Goal: Task Accomplishment & Management: Complete application form

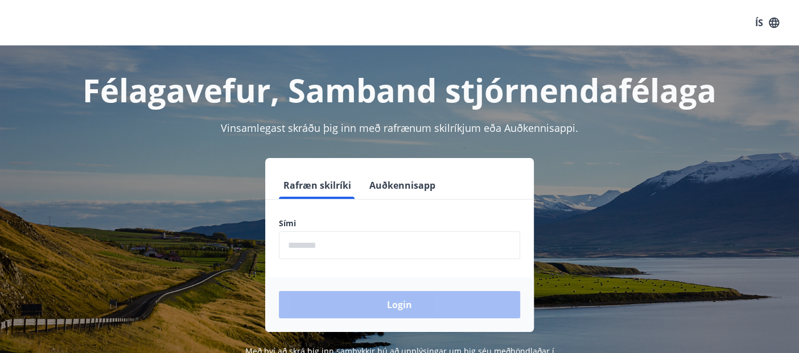
click at [369, 253] on input "phone" at bounding box center [399, 246] width 241 height 28
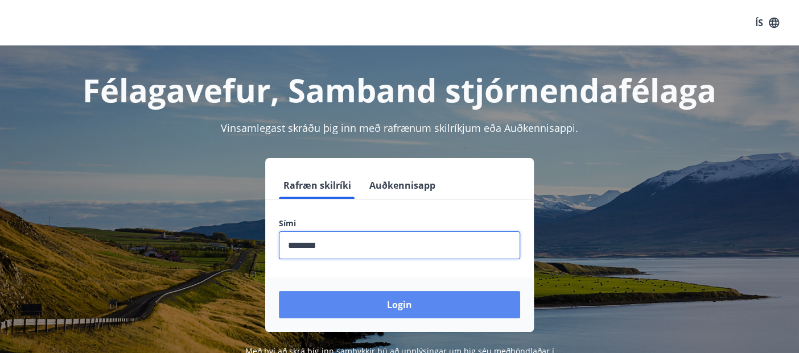
type input "********"
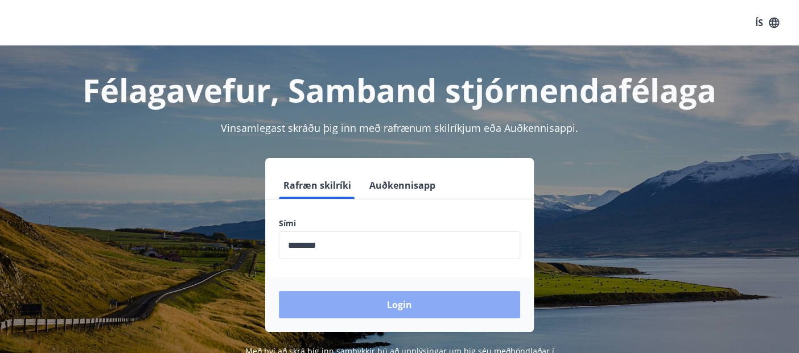
click at [371, 300] on button "Login" at bounding box center [399, 304] width 241 height 27
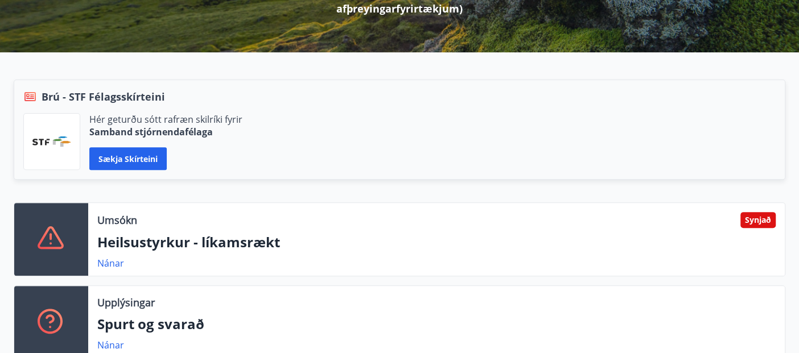
scroll to position [263, 0]
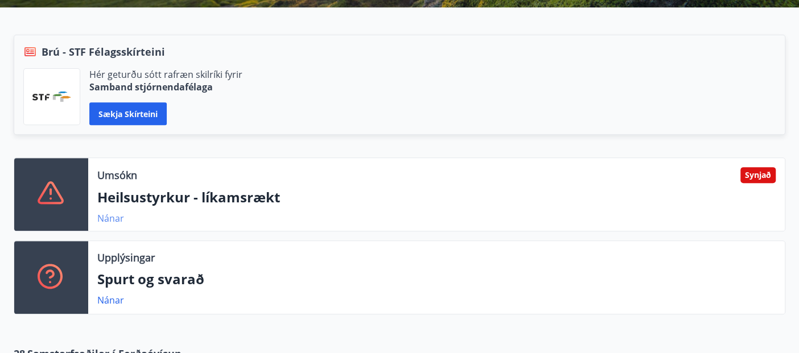
click at [114, 216] on link "Nánar" at bounding box center [110, 218] width 27 height 13
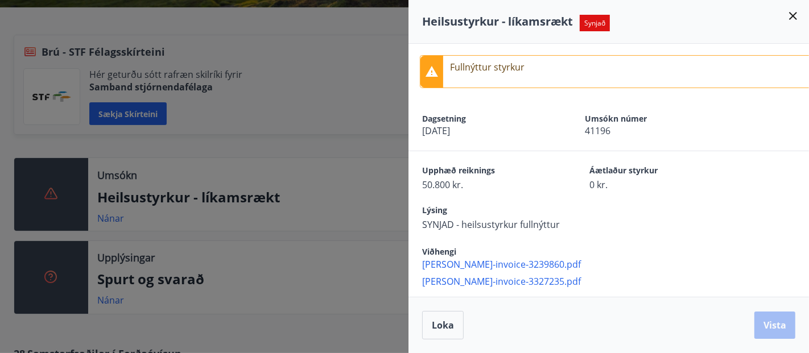
click at [792, 18] on icon at bounding box center [793, 16] width 14 height 14
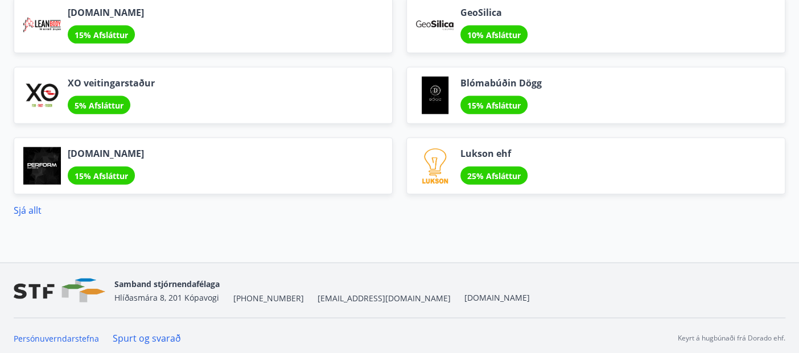
scroll to position [1573, 0]
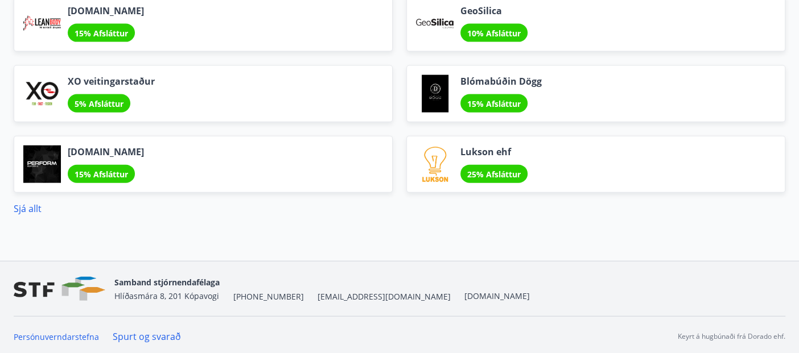
click at [320, 294] on span "[EMAIL_ADDRESS][DOMAIN_NAME]" at bounding box center [383, 296] width 133 height 11
drag, startPoint x: 340, startPoint y: 292, endPoint x: 303, endPoint y: 294, distance: 37.0
click at [303, 294] on div "Samband stjórnendafélaga Hlíðasmára 8, 201 Kópavogi +354 553-5040 stf@stf.is ww…" at bounding box center [321, 288] width 415 height 27
copy span "[EMAIL_ADDRESS][DOMAIN_NAME]"
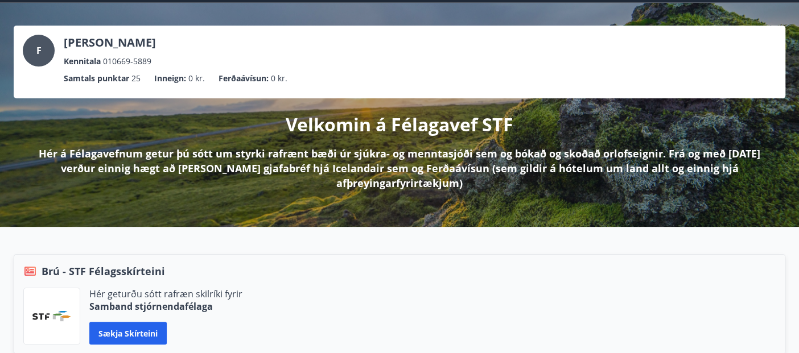
scroll to position [0, 0]
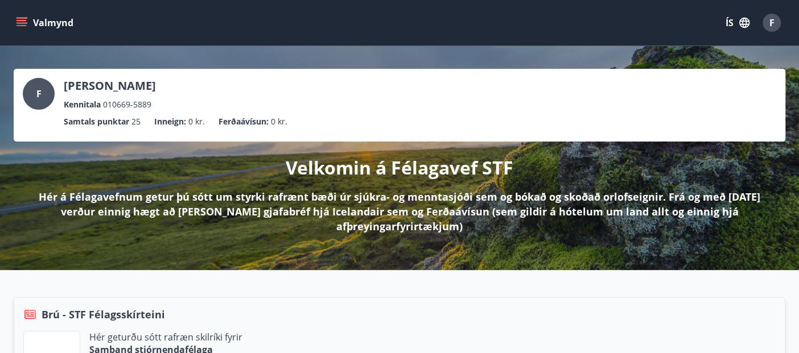
click at [23, 23] on icon "menu" at bounding box center [22, 22] width 13 height 1
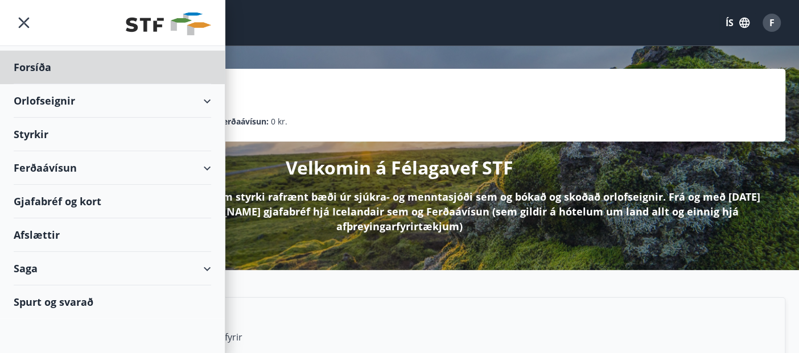
click at [32, 130] on div "Styrkir" at bounding box center [112, 135] width 197 height 34
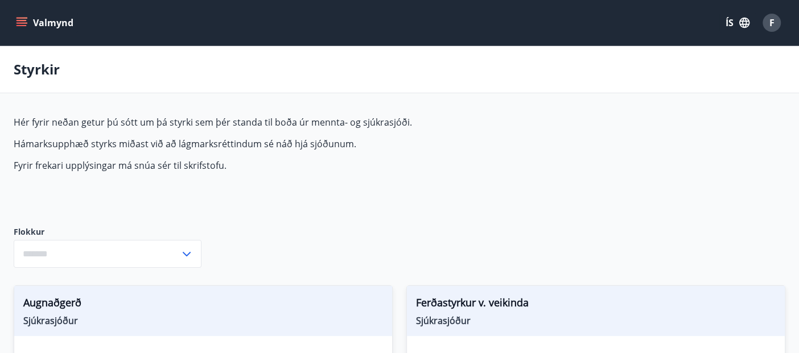
type input "***"
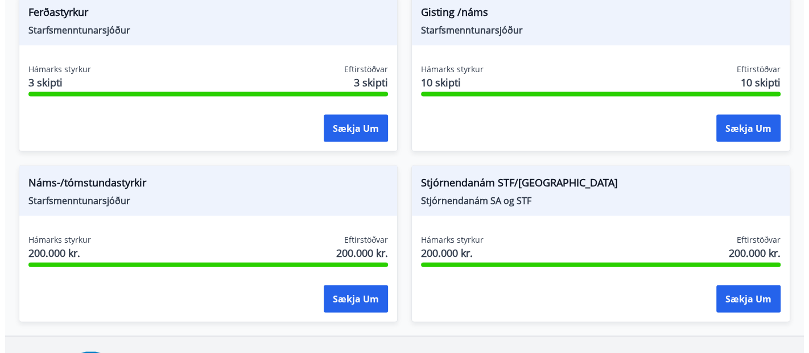
scroll to position [1508, 0]
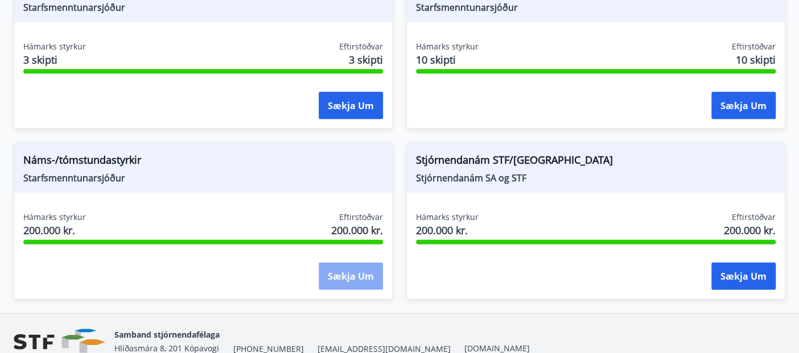
click at [346, 269] on button "Sækja um" at bounding box center [351, 276] width 64 height 27
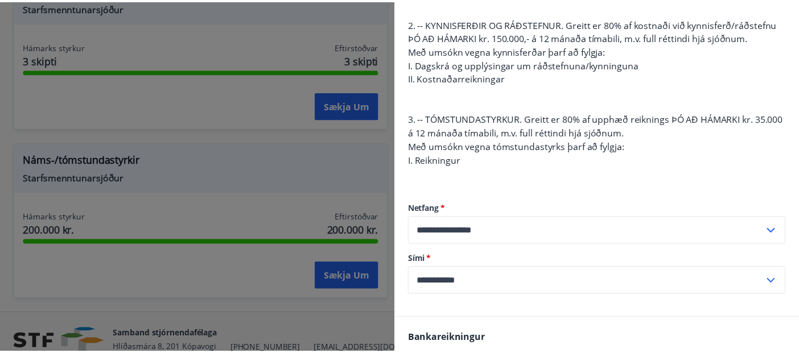
scroll to position [0, 0]
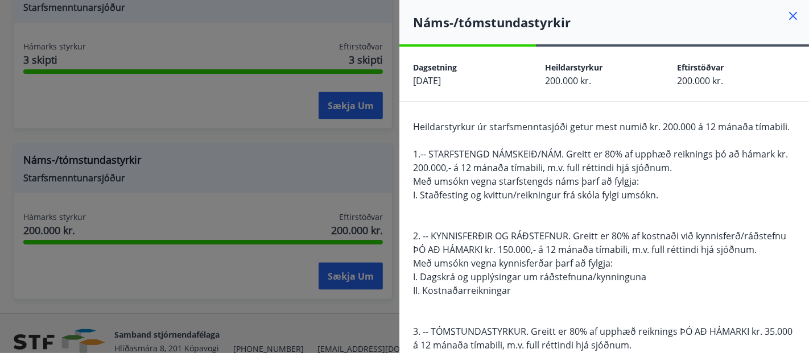
click at [253, 261] on div at bounding box center [404, 176] width 809 height 353
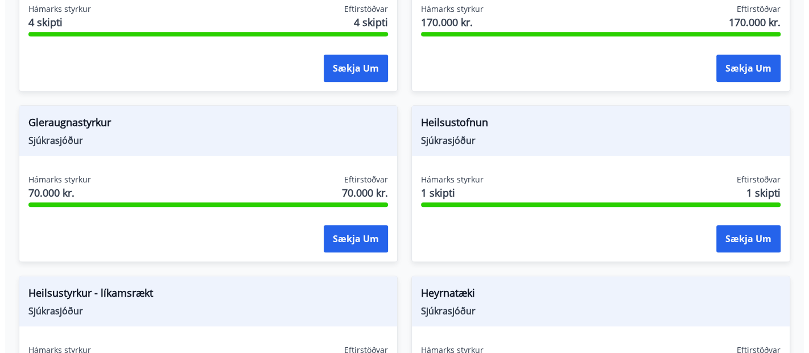
scroll to position [521, 0]
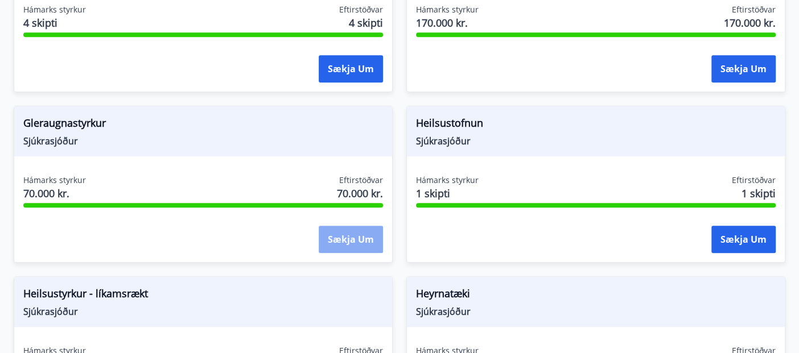
click at [340, 238] on button "Sækja um" at bounding box center [351, 239] width 64 height 27
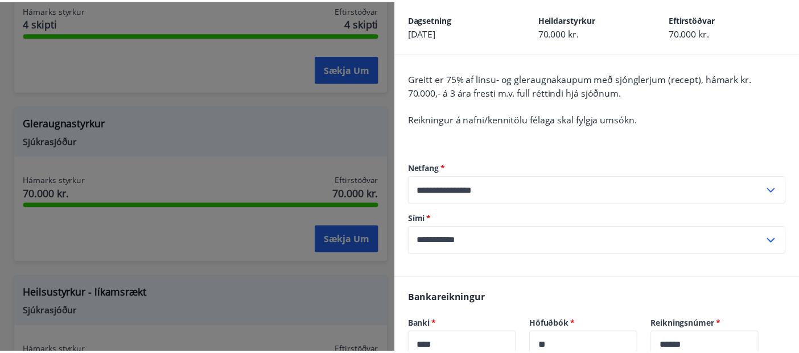
scroll to position [0, 0]
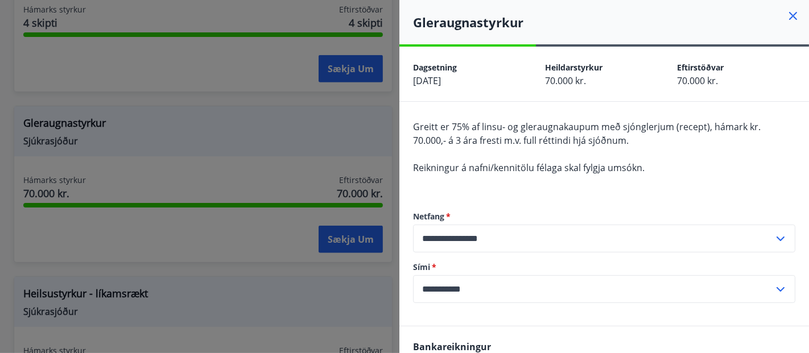
click at [789, 15] on icon at bounding box center [793, 16] width 8 height 8
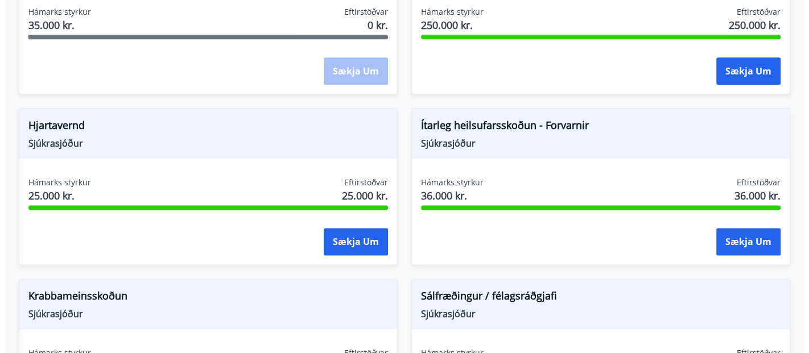
scroll to position [861, 0]
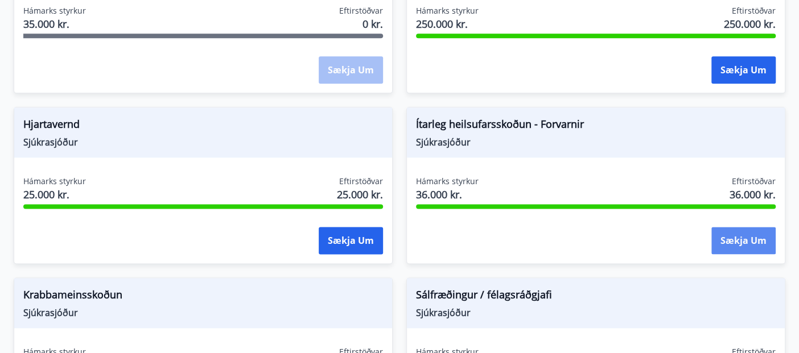
click at [741, 229] on button "Sækja um" at bounding box center [743, 240] width 64 height 27
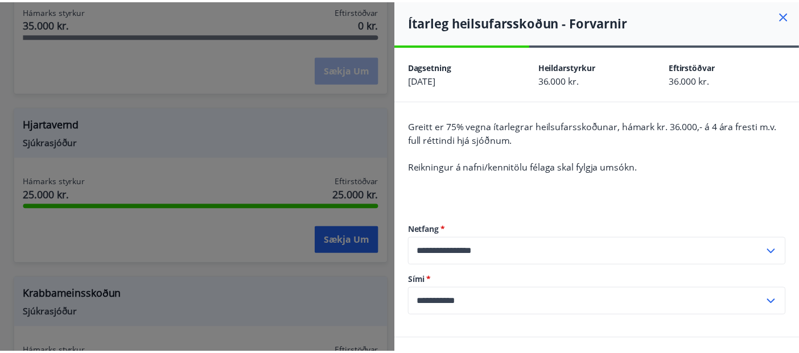
scroll to position [0, 0]
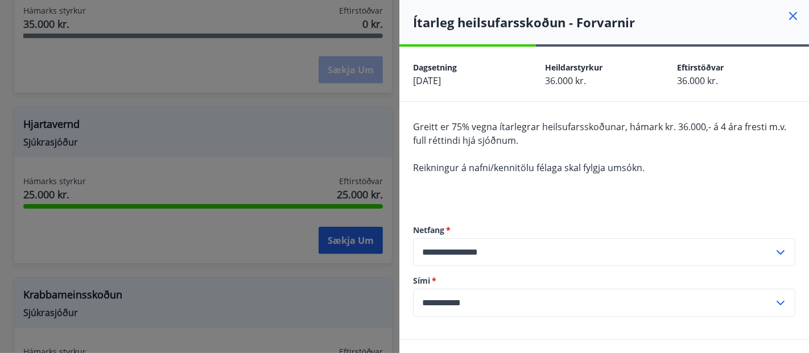
click at [6, 22] on div at bounding box center [404, 176] width 809 height 353
